Goal: Transaction & Acquisition: Purchase product/service

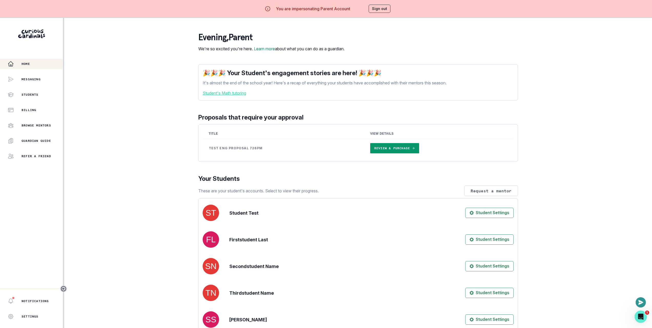
drag, startPoint x: 145, startPoint y: 50, endPoint x: 197, endPoint y: 103, distance: 74.1
click at [145, 50] on div "Home Messaging Students Billing Browse Mentors Guardian Guide Refer a friend No…" at bounding box center [326, 182] width 652 height 328
click at [400, 153] on link "Review & Purchase" at bounding box center [394, 148] width 49 height 10
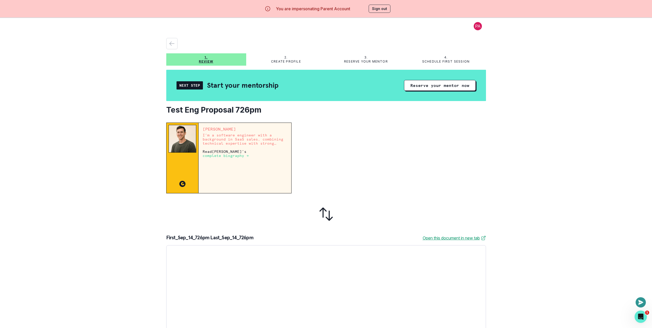
drag, startPoint x: 436, startPoint y: 143, endPoint x: 435, endPoint y: 138, distance: 5.5
click at [434, 144] on div at bounding box center [391, 157] width 190 height 71
click at [434, 85] on button "Reserve your mentor now" at bounding box center [440, 85] width 72 height 11
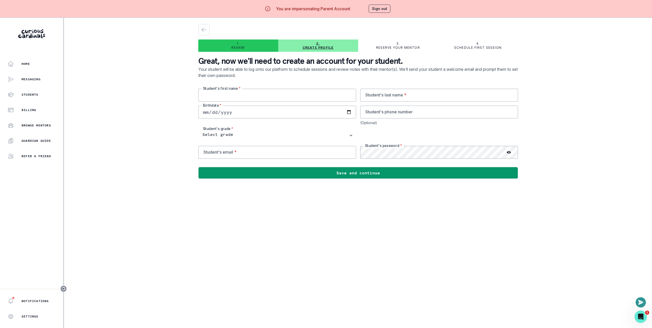
click at [238, 93] on input "text" at bounding box center [277, 95] width 158 height 13
paste input "[PERSON_NAME] Sep_14_726pm Test"
type input "Jimmy_Test_Sep_14_726pm"
paste input "[PERSON_NAME] Sep_14_712pm Test"
drag, startPoint x: 221, startPoint y: 97, endPoint x: 200, endPoint y: 98, distance: 21.3
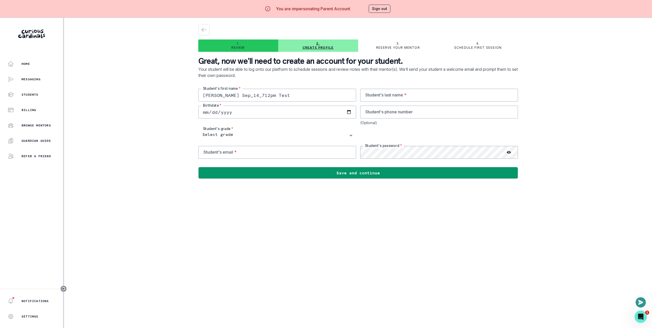
click at [203, 97] on input "[PERSON_NAME] Sep_14_712pm Test" at bounding box center [277, 95] width 158 height 13
type input "First_Sep_14_712pm Test"
click at [453, 90] on input "text" at bounding box center [439, 95] width 158 height 13
paste input "First_Sep_14_712pm Test"
type input "Last_Sep_14_712pm"
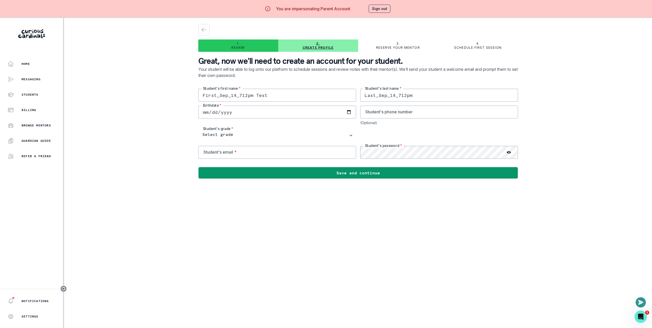
click at [286, 95] on input "First_Sep_14_712pm Test" at bounding box center [277, 95] width 158 height 13
type input "First_Sep_14_712pm"
click at [348, 110] on div "Birthdate *" at bounding box center [277, 112] width 158 height 13
click at [313, 113] on input "date" at bounding box center [277, 112] width 158 height 13
type input "[DATE]"
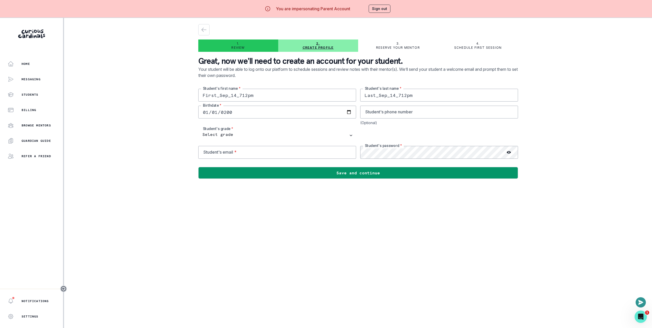
click at [193, 136] on div "Home Messaging Students Billing Browse Mentors Guardian Guide Refer a friend No…" at bounding box center [326, 182] width 652 height 328
click at [219, 136] on select "Select grade 1st Grade 2nd Grade 3rd Grade 4th Grade 5th Grade 6th Grade 7th Gr…" at bounding box center [277, 135] width 158 height 13
select select "4th Grade"
click at [200, 129] on select "Select grade 1st Grade 2nd Grade 3rd Grade 4th Grade 5th Grade 6th Grade 7th Gr…" at bounding box center [277, 135] width 158 height 13
click at [233, 156] on input "email" at bounding box center [277, 152] width 158 height 13
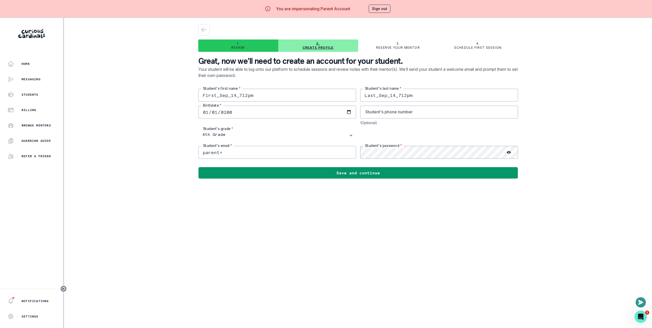
click at [245, 97] on input "First_Sep_14_712pm" at bounding box center [277, 95] width 158 height 13
click at [244, 155] on input "parent+" at bounding box center [277, 152] width 158 height 13
paste input "First_Sep_14_712pm"
drag, startPoint x: 231, startPoint y: 154, endPoint x: 244, endPoint y: 154, distance: 12.6
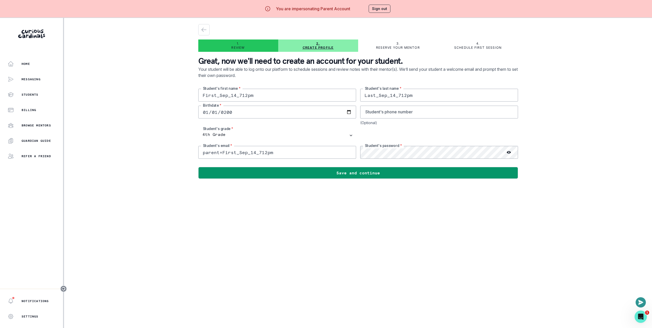
click at [237, 153] on input "parent+First_Sep_14_712pm" at bounding box center [277, 152] width 158 height 13
click at [279, 153] on input "parent+First_Sep_14_712pm" at bounding box center [277, 152] width 158 height 13
click at [288, 249] on main "1. Review 2. Create profile 3. Reserve your mentor 4. Schedule first session Gr…" at bounding box center [358, 182] width 328 height 328
drag, startPoint x: 225, startPoint y: 153, endPoint x: 238, endPoint y: 153, distance: 12.8
click at [238, 153] on input "[EMAIL_ADDRESS][DOMAIN_NAME]" at bounding box center [277, 152] width 158 height 13
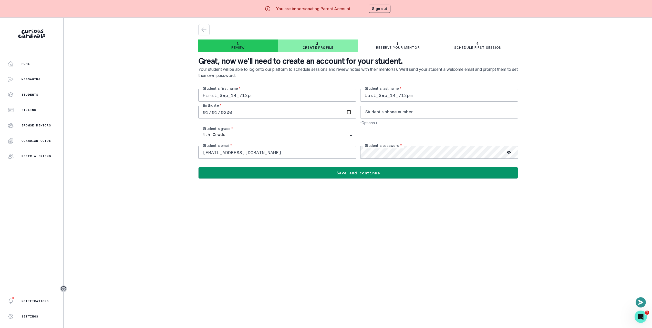
type input "[EMAIL_ADDRESS][DOMAIN_NAME]"
drag, startPoint x: 323, startPoint y: 230, endPoint x: 344, endPoint y: 202, distance: 34.5
click at [324, 230] on main "1. Review 2. Create profile 3. Reserve your mentor 4. Schedule first session Gr…" at bounding box center [358, 182] width 328 height 328
click at [407, 233] on main "1. Review 2. Create profile 3. Reserve your mentor 4. Schedule first session Gr…" at bounding box center [358, 182] width 328 height 328
click at [115, 71] on div "Home Messaging Students Billing Browse Mentors Guardian Guide Refer a friend No…" at bounding box center [326, 182] width 652 height 328
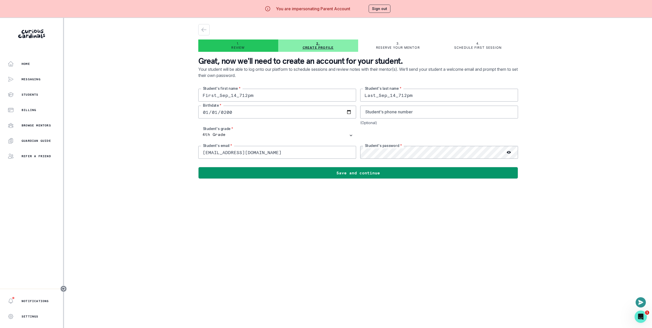
click at [110, 74] on div "Home Messaging Students Billing Browse Mentors Guardian Guide Refer a friend No…" at bounding box center [326, 182] width 652 height 328
click at [136, 87] on div "Home Messaging Students Billing Browse Mentors Guardian Guide Refer a friend No…" at bounding box center [326, 182] width 652 height 328
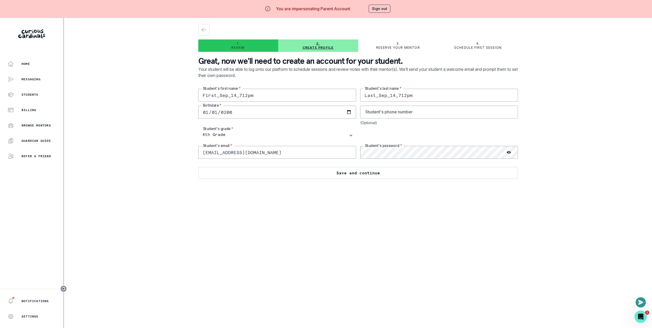
click at [418, 172] on button "Save and continue" at bounding box center [358, 173] width 320 height 12
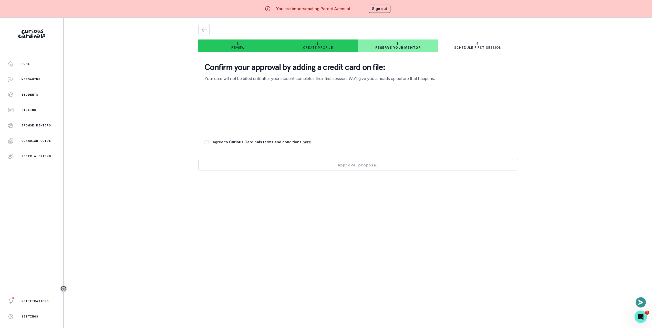
click at [240, 143] on p "I agree to Curious Cardinals terms and conditions here ." at bounding box center [261, 141] width 101 height 5
drag, startPoint x: 210, startPoint y: 141, endPoint x: 245, endPoint y: 131, distance: 36.8
click at [209, 141] on span at bounding box center [206, 142] width 4 height 4
click at [204, 142] on input "checkbox" at bounding box center [204, 142] width 0 height 0
checkbox input "true"
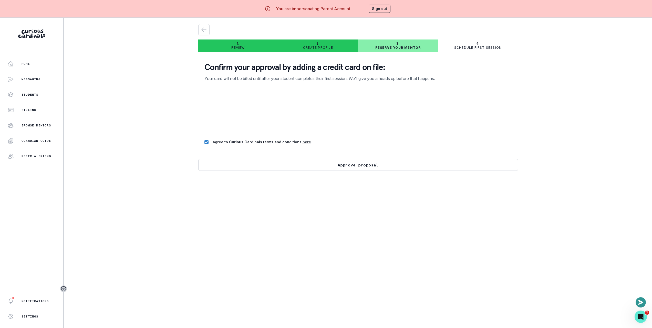
click at [336, 166] on button "Approve proposal" at bounding box center [358, 165] width 320 height 12
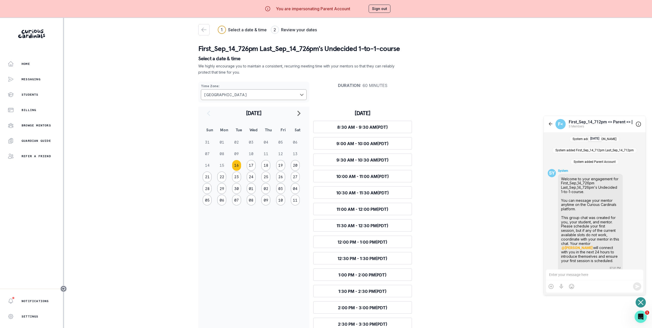
scroll to position [4, 0]
click at [577, 271] on div at bounding box center [594, 274] width 97 height 11
click at [578, 273] on div at bounding box center [594, 274] width 97 height 11
click at [565, 275] on div at bounding box center [594, 274] width 97 height 11
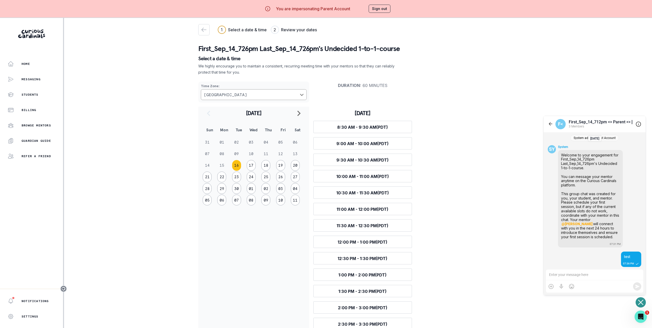
drag, startPoint x: 101, startPoint y: 182, endPoint x: 109, endPoint y: 183, distance: 7.2
click at [103, 182] on div "Home Messaging Students Billing Browse Mentors Guardian Guide Refer a friend No…" at bounding box center [326, 182] width 652 height 328
click at [114, 232] on div "Home Messaging Students Billing Browse Mentors Guardian Guide Refer a friend No…" at bounding box center [326, 182] width 652 height 328
click at [584, 85] on div "Home Messaging Students Billing Browse Mentors Guardian Guide Refer a friend No…" at bounding box center [326, 182] width 652 height 328
click at [592, 84] on div "Home Messaging Students Billing Browse Mentors Guardian Guide Refer a friend No…" at bounding box center [326, 182] width 652 height 328
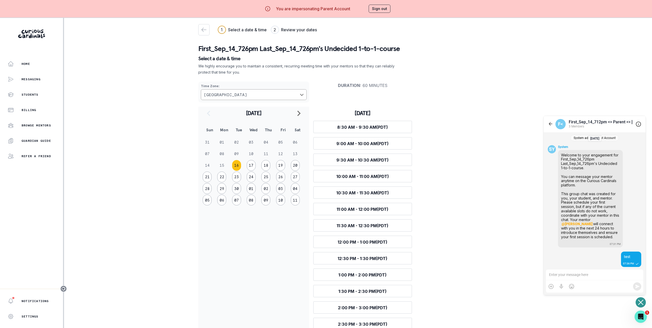
click at [552, 58] on div "Home Messaging Students Billing Browse Mentors Guardian Guide Refer a friend No…" at bounding box center [326, 182] width 652 height 328
drag, startPoint x: 113, startPoint y: 139, endPoint x: 118, endPoint y: 137, distance: 5.7
click at [113, 139] on div "Home Messaging Students Billing Browse Mentors Guardian Guide Refer a friend No…" at bounding box center [326, 182] width 652 height 328
